Goal: Find specific page/section: Find specific page/section

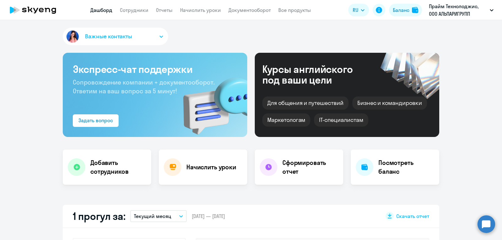
click at [134, 9] on link "Сотрудники" at bounding box center [134, 10] width 29 height 6
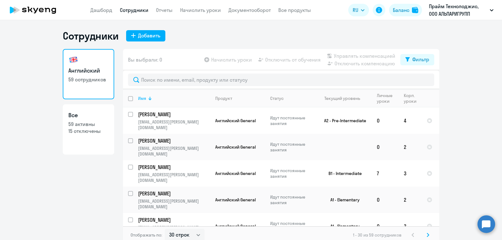
click at [146, 96] on div "Имя" at bounding box center [142, 98] width 8 height 6
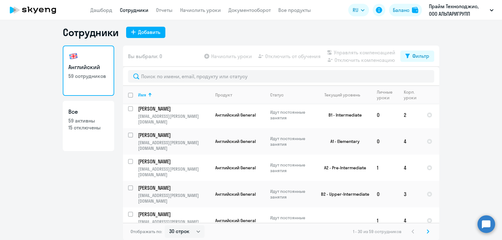
scroll to position [506, 0]
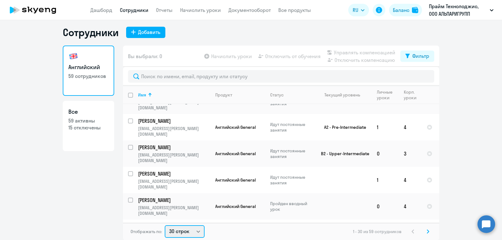
click at [182, 231] on select "30 строк 50 строк 100 строк" at bounding box center [185, 231] width 40 height 13
click at [165, 225] on select "30 строк 50 строк 100 строк" at bounding box center [185, 231] width 40 height 13
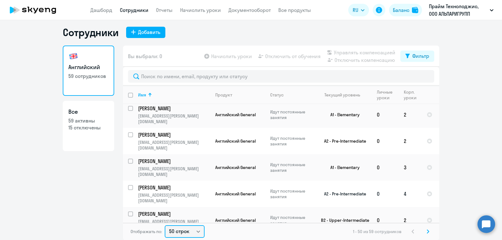
scroll to position [918, 0]
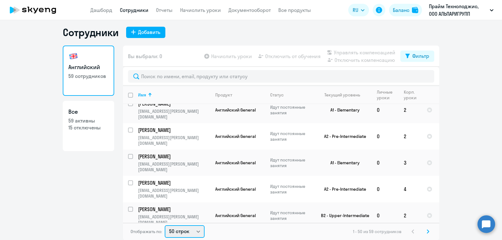
click at [184, 228] on select "30 строк 50 строк 100 строк" at bounding box center [185, 231] width 40 height 13
select select "100"
click at [165, 225] on select "30 строк 50 строк 100 строк" at bounding box center [185, 231] width 40 height 13
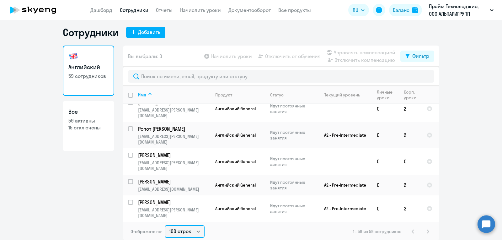
scroll to position [1103, 0]
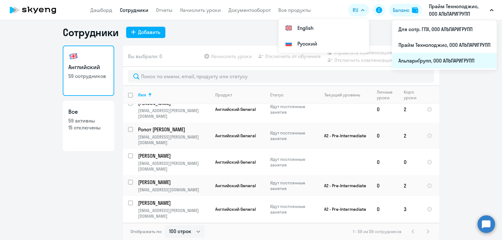
click at [431, 61] on li "АльпариГрупп, ООО АЛЬПАРИГРУПП" at bounding box center [444, 61] width 104 height 16
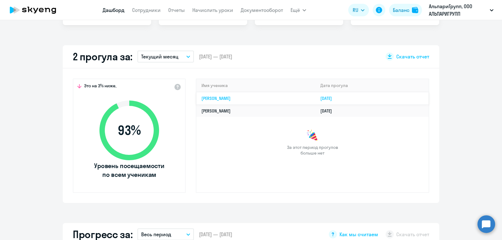
scroll to position [147, 0]
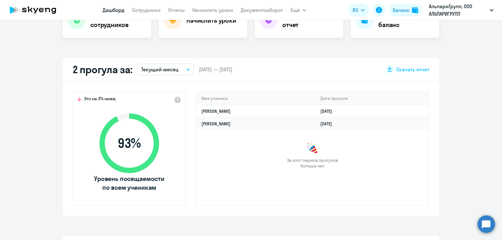
click at [153, 14] on nav "[PERSON_NAME] Отчеты Начислить уроки Документооборот" at bounding box center [193, 10] width 180 height 13
click at [152, 13] on app-menu-item-link "Сотрудники" at bounding box center [146, 10] width 29 height 8
click at [151, 12] on link "Сотрудники" at bounding box center [146, 10] width 29 height 6
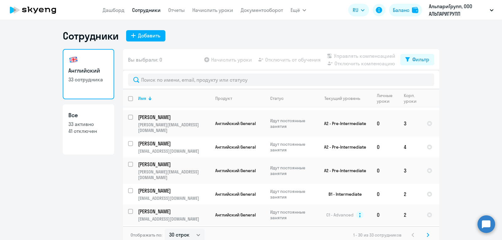
scroll to position [500, 0]
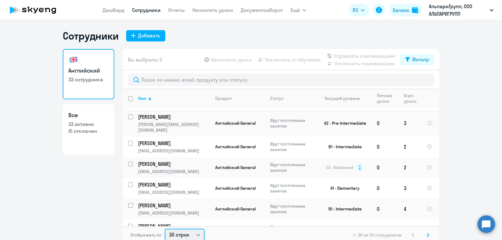
click at [179, 233] on select "30 строк 50 строк 100 строк" at bounding box center [185, 234] width 40 height 13
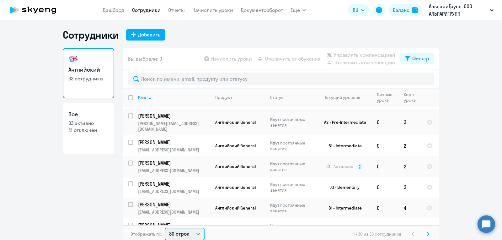
select select "100"
click at [165, 227] on select "30 строк 50 строк 100 строк" at bounding box center [185, 233] width 40 height 13
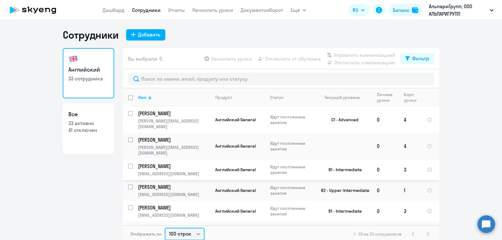
scroll to position [0, 0]
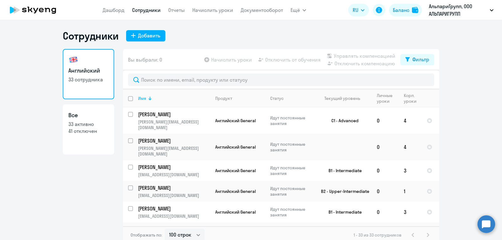
click at [148, 103] on th "Имя" at bounding box center [171, 98] width 77 height 18
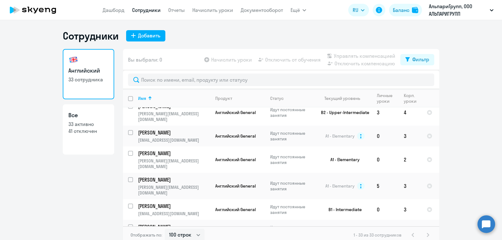
scroll to position [562, 0]
